Goal: Transaction & Acquisition: Purchase product/service

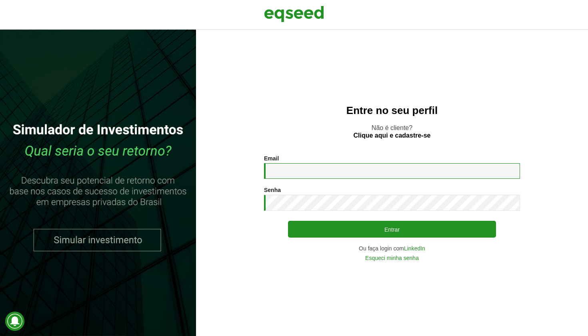
type input "**********"
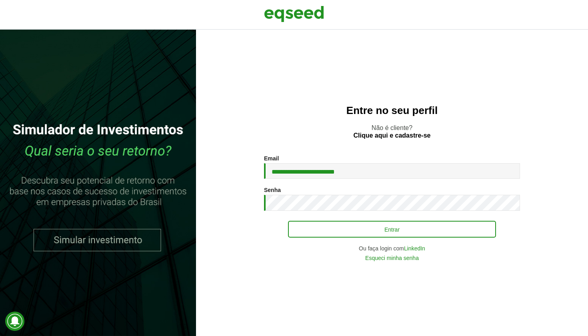
click at [345, 235] on button "Entrar" at bounding box center [392, 229] width 208 height 17
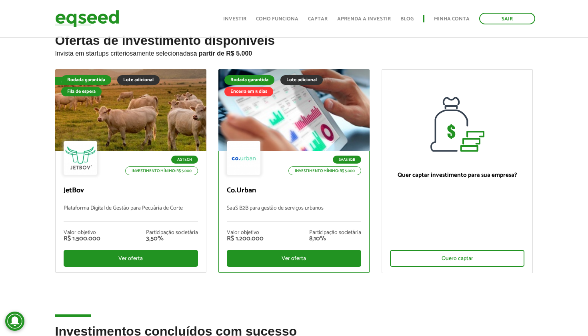
scroll to position [26, 0]
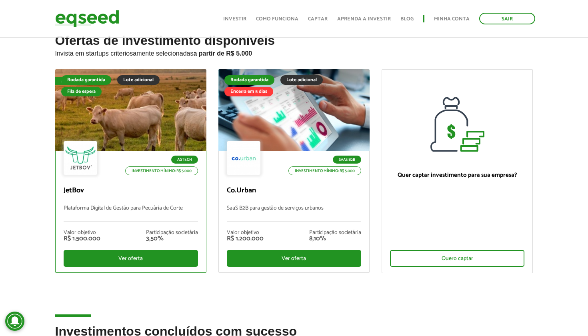
click at [164, 108] on div at bounding box center [131, 110] width 182 height 98
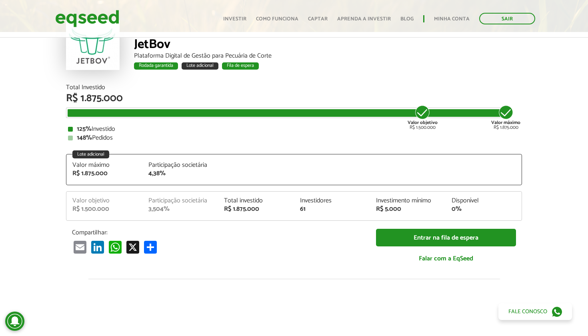
scroll to position [53, 0]
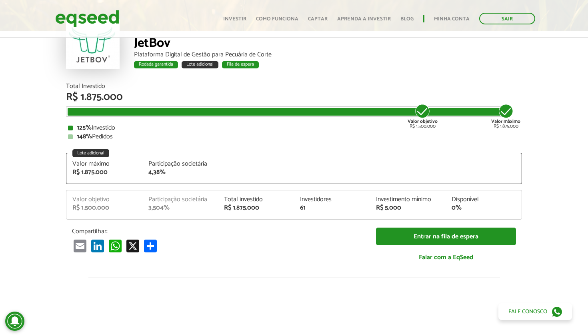
click at [90, 152] on div "Lote adicional" at bounding box center [90, 153] width 37 height 8
click at [160, 176] on div "4,38%" at bounding box center [180, 172] width 64 height 6
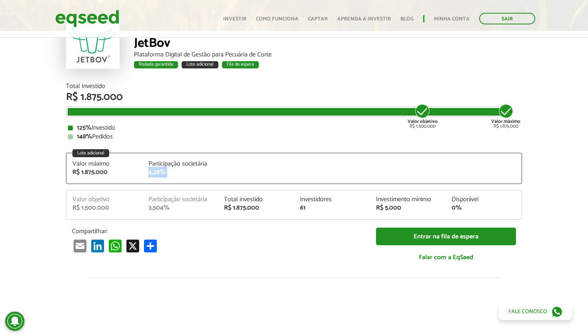
click at [160, 176] on div "4,38%" at bounding box center [180, 172] width 64 height 6
click at [115, 196] on div "Valor objetivo" at bounding box center [104, 199] width 64 height 6
click at [181, 199] on div "Participação societária" at bounding box center [180, 199] width 64 height 6
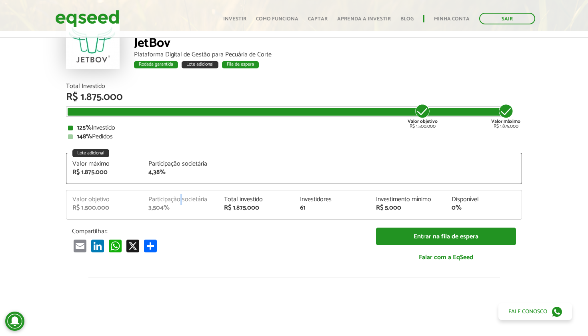
click at [181, 199] on div "Participação societária" at bounding box center [180, 199] width 64 height 6
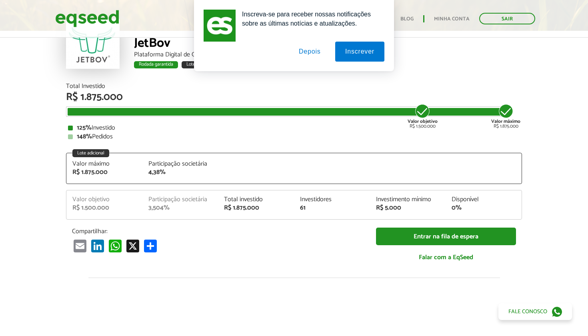
click at [224, 201] on div "Total investido" at bounding box center [256, 199] width 64 height 6
click at [387, 196] on div "Investimento mínimo" at bounding box center [408, 199] width 64 height 6
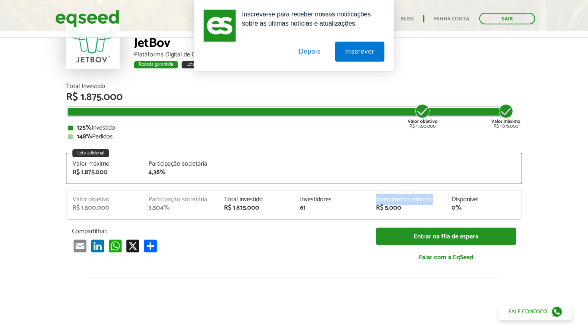
click at [387, 196] on div "Investimento mínimo" at bounding box center [408, 199] width 64 height 6
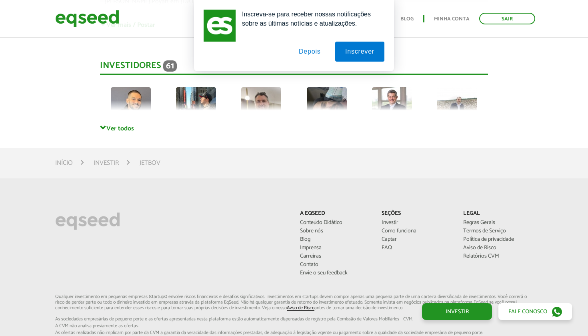
scroll to position [2211, 0]
click at [104, 124] on span at bounding box center [103, 127] width 6 height 6
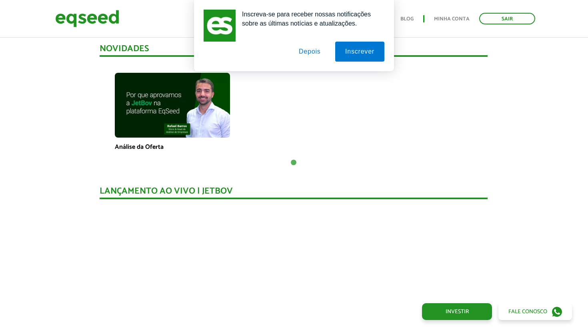
scroll to position [591, 0]
click at [310, 54] on button "Depois" at bounding box center [310, 52] width 42 height 20
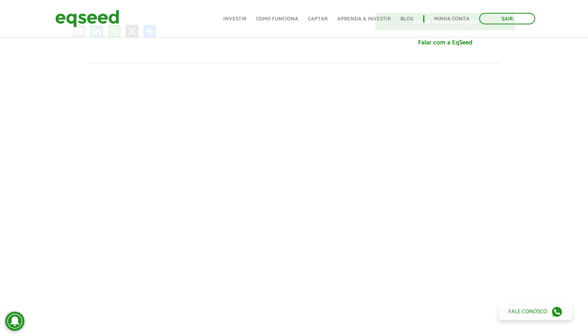
scroll to position [266, 1]
